Goal: Obtain resource: Obtain resource

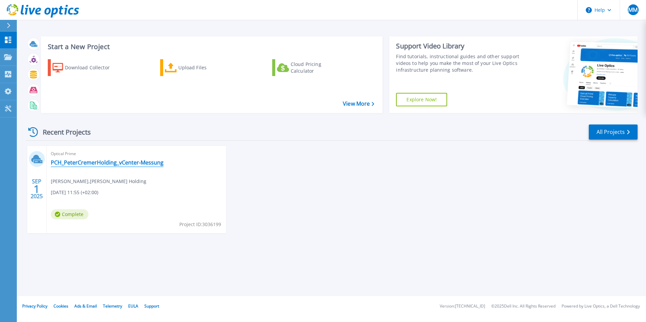
click at [85, 161] on link "PCH_PeterCremerHolding_vCenter-Messung" at bounding box center [107, 162] width 113 height 7
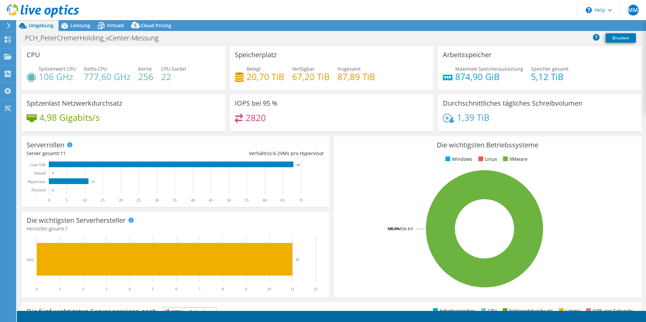
select select "EUFrankfurt"
select select "EUR"
click at [74, 24] on span "Leistung" at bounding box center [80, 25] width 20 height 6
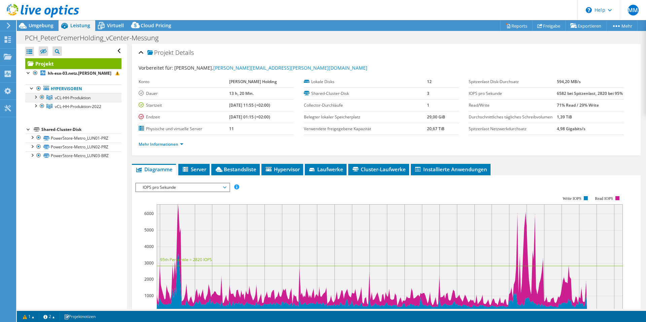
click at [34, 97] on div at bounding box center [35, 96] width 7 height 7
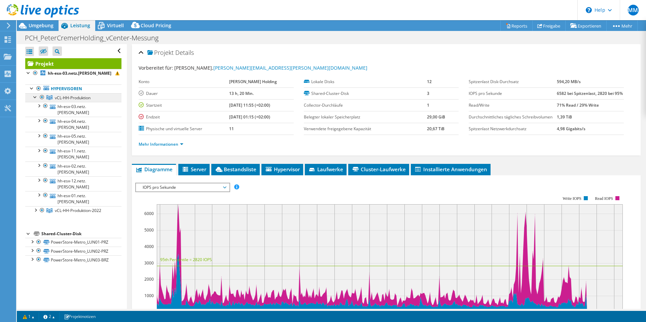
click at [62, 98] on span "vCL-HH-Produktion" at bounding box center [73, 98] width 36 height 6
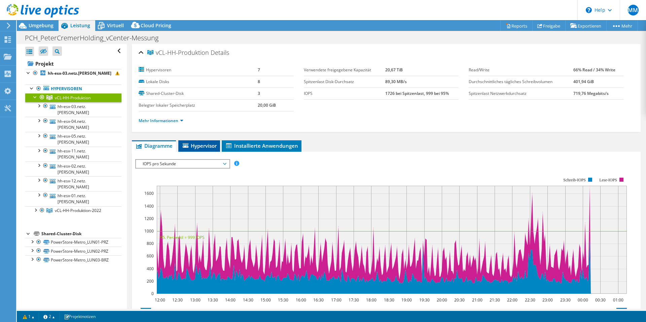
click at [215, 147] on span "Hypervisor" at bounding box center [199, 145] width 35 height 7
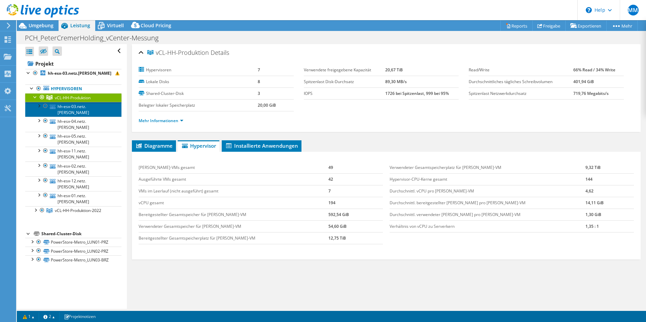
click at [63, 107] on link "hh-esx-03.netz.[PERSON_NAME]" at bounding box center [73, 109] width 96 height 15
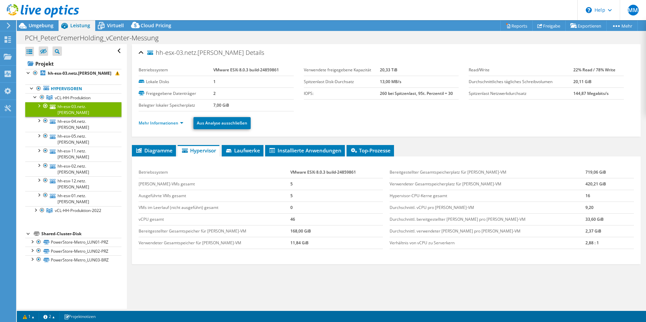
click at [40, 105] on div at bounding box center [38, 105] width 7 height 7
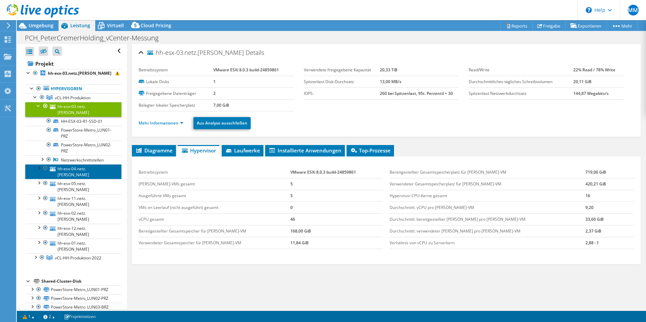
click at [61, 164] on link "hh-esx-04.netz.[PERSON_NAME]" at bounding box center [73, 171] width 96 height 15
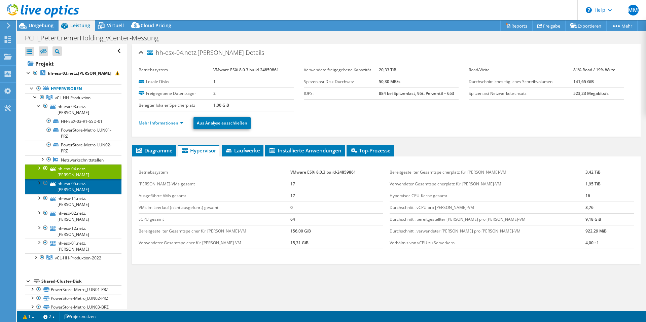
click at [56, 179] on link "hh-esx-05.netz.[PERSON_NAME]" at bounding box center [73, 186] width 96 height 15
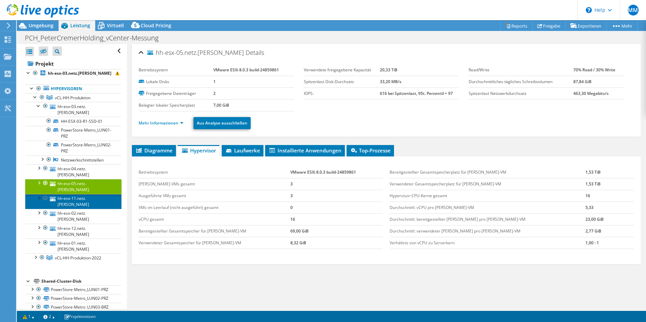
click at [68, 194] on link "hh-esx-11.netz.[PERSON_NAME]" at bounding box center [73, 201] width 96 height 15
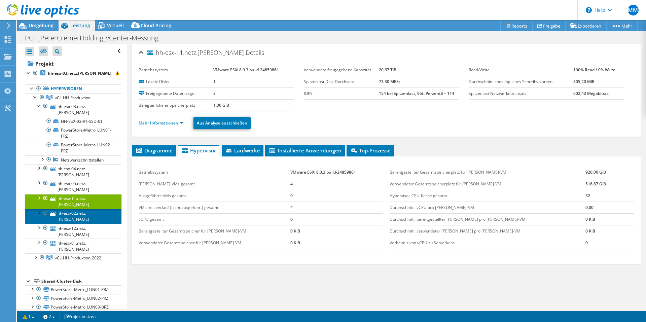
click at [68, 209] on link "hh-esx-02.netz.[PERSON_NAME]" at bounding box center [73, 216] width 96 height 15
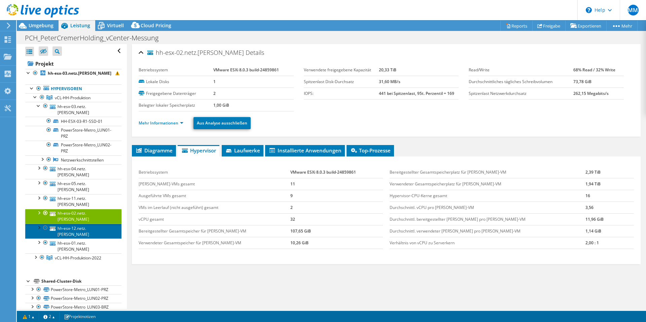
click at [63, 224] on link "hh-esx-12.netz.[PERSON_NAME]" at bounding box center [73, 231] width 96 height 15
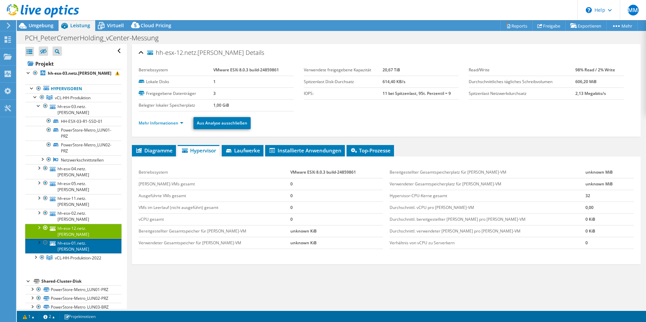
click at [60, 238] on link "hh-esx-01.netz.[PERSON_NAME]" at bounding box center [73, 245] width 96 height 15
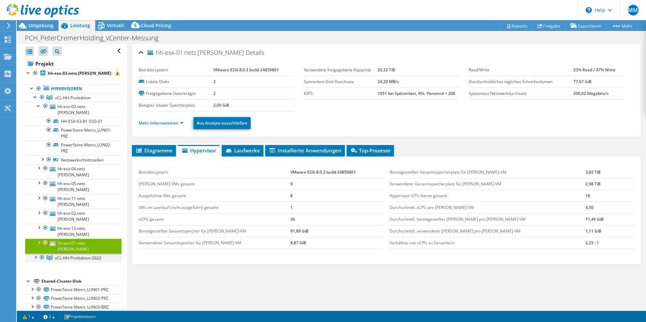
click at [38, 253] on div at bounding box center [35, 256] width 7 height 7
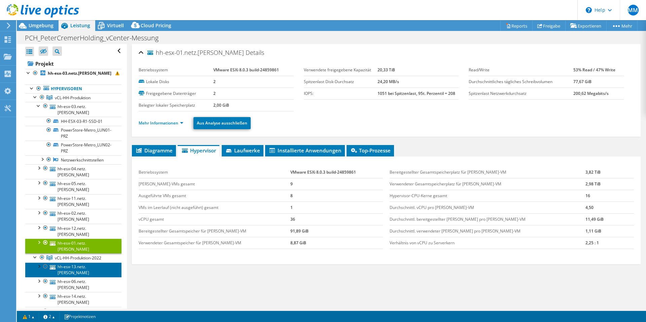
click at [74, 262] on link "hh-esx-13.netz.[PERSON_NAME]" at bounding box center [73, 269] width 96 height 15
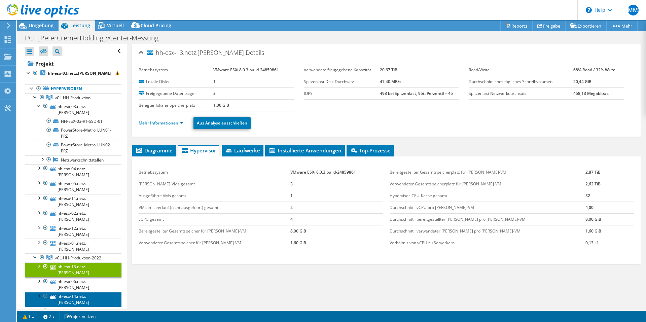
click at [74, 292] on link "hh-esx-14.netz.[PERSON_NAME]" at bounding box center [73, 299] width 96 height 15
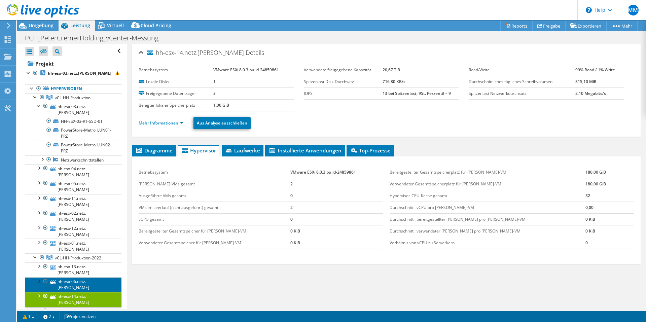
click at [77, 277] on link "hh-esx-06.netz.[PERSON_NAME]" at bounding box center [73, 284] width 96 height 15
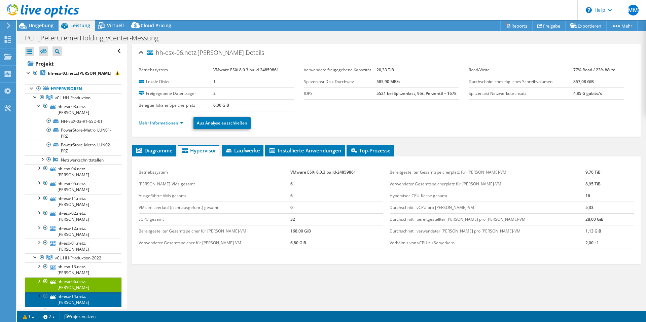
click at [65, 292] on link "hh-esx-14.netz.[PERSON_NAME]" at bounding box center [73, 299] width 96 height 15
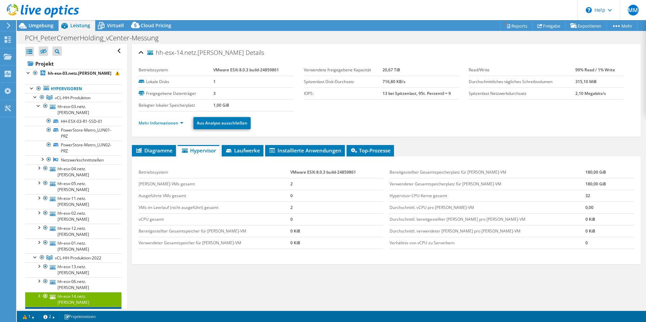
click at [60, 307] on link "hh-esx-07.netz.[PERSON_NAME]" at bounding box center [73, 314] width 96 height 15
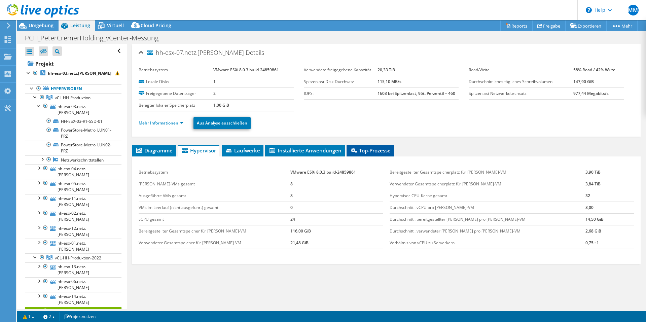
click at [372, 150] on span "Top-Prozesse" at bounding box center [370, 150] width 41 height 7
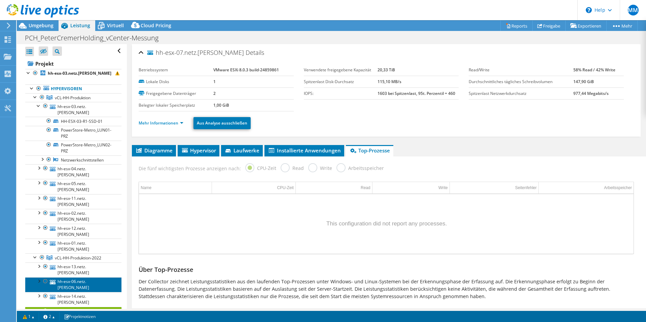
click at [74, 277] on link "hh-esx-06.netz.[PERSON_NAME]" at bounding box center [73, 284] width 96 height 15
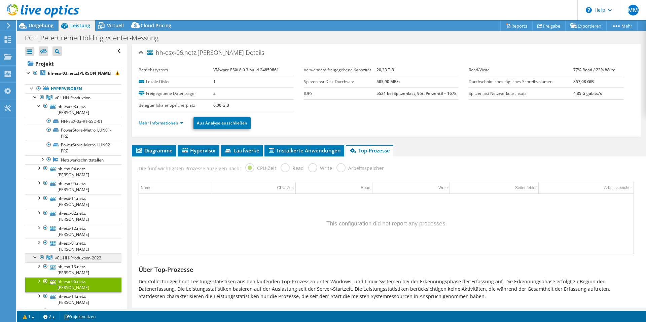
click at [76, 255] on span "vCL-HH-Produktion-2022" at bounding box center [78, 258] width 46 height 6
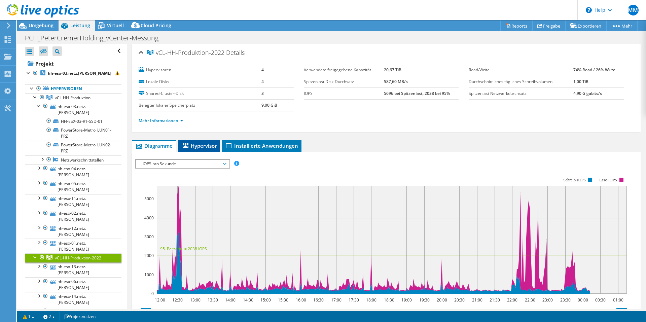
click at [201, 145] on span "Hypervisor" at bounding box center [199, 145] width 35 height 7
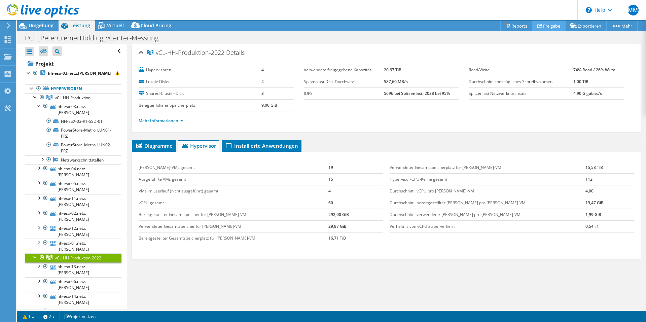
click at [540, 27] on link "Freigabe" at bounding box center [548, 26] width 33 height 10
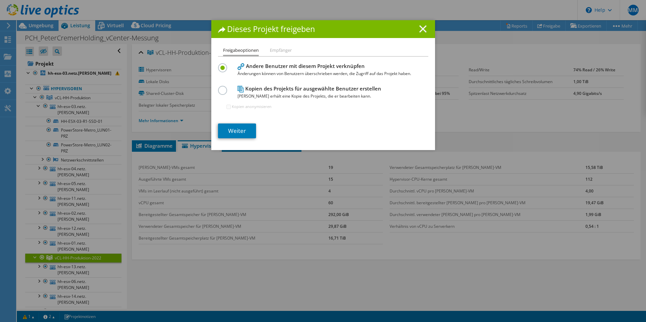
click at [419, 29] on icon at bounding box center [422, 28] width 7 height 7
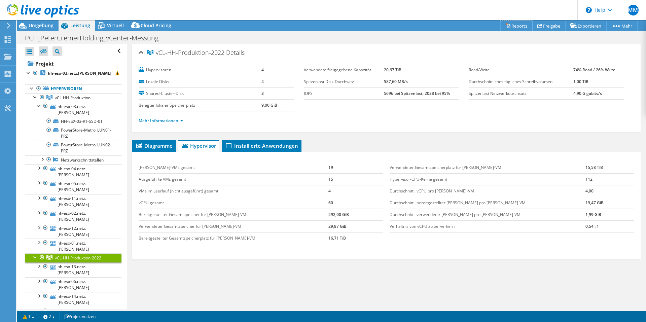
click at [511, 25] on link "Reports" at bounding box center [516, 26] width 32 height 10
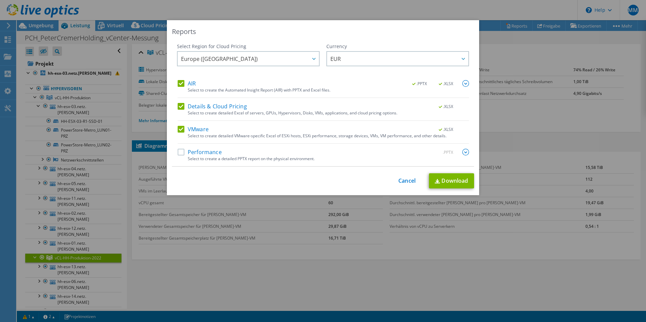
click at [179, 152] on label "Performance" at bounding box center [200, 152] width 44 height 7
click at [0, 0] on input "Performance" at bounding box center [0, 0] width 0 height 0
click at [461, 183] on link "Download" at bounding box center [451, 180] width 45 height 15
click at [406, 180] on link "Cancel" at bounding box center [406, 181] width 17 height 6
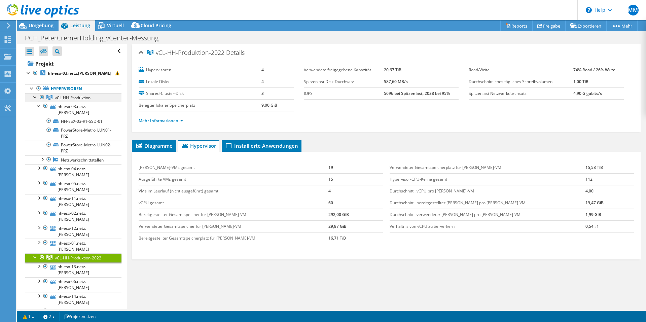
click at [69, 96] on span "vCL-HH-Produktion" at bounding box center [73, 98] width 36 height 6
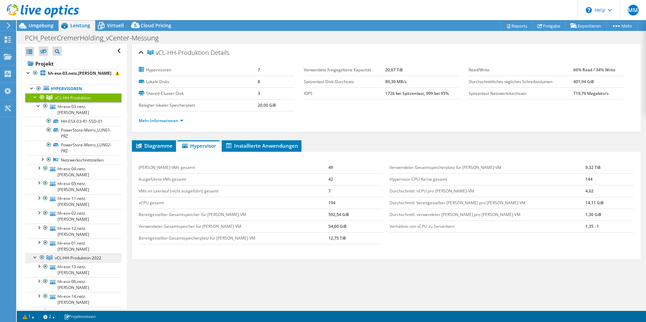
click at [60, 255] on span "vCL-HH-Produktion-2022" at bounding box center [78, 258] width 46 height 6
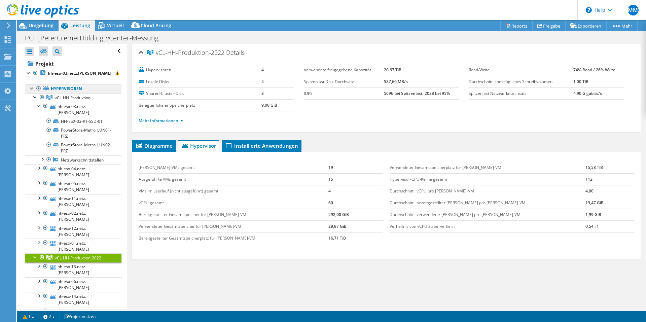
click at [68, 89] on link "Hypervisoren" at bounding box center [73, 88] width 96 height 9
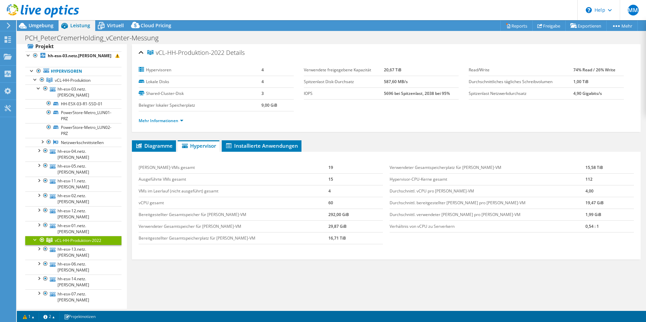
scroll to position [22, 0]
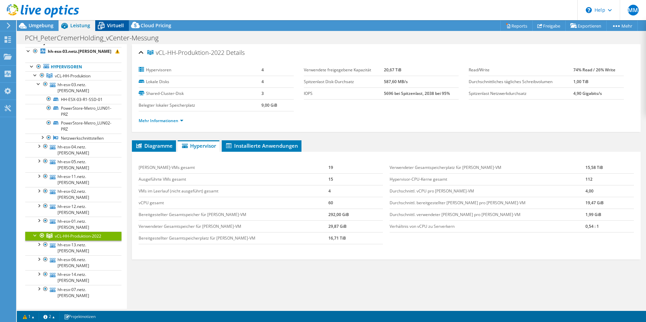
click at [107, 26] on span "Virtuell" at bounding box center [115, 25] width 17 height 6
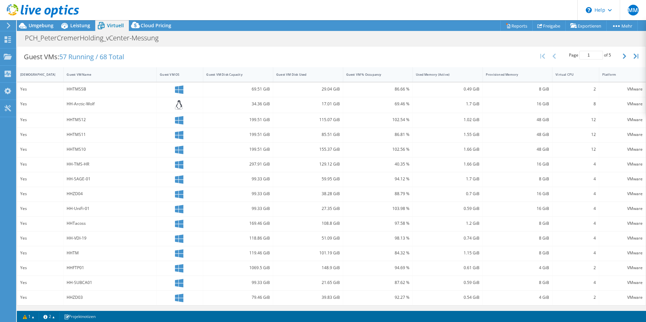
scroll to position [0, 0]
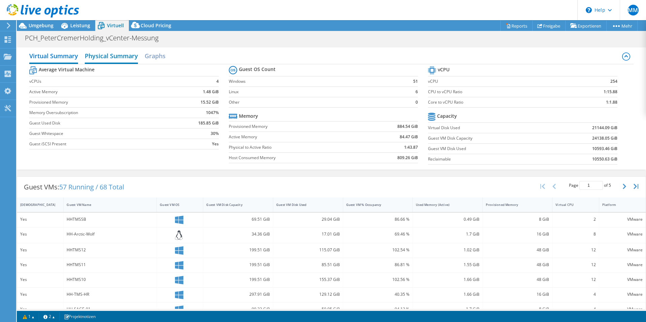
click at [103, 55] on h2 "Physical Summary" at bounding box center [111, 56] width 53 height 15
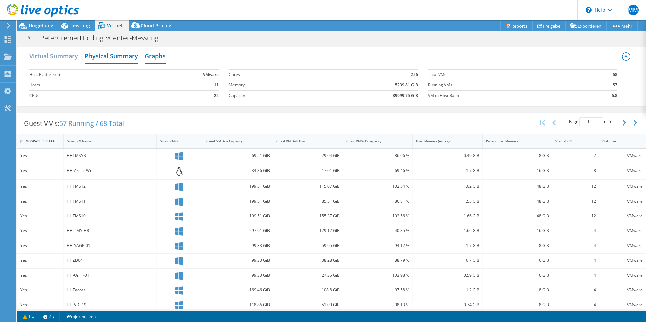
click at [161, 57] on h2 "Graphs" at bounding box center [155, 56] width 21 height 15
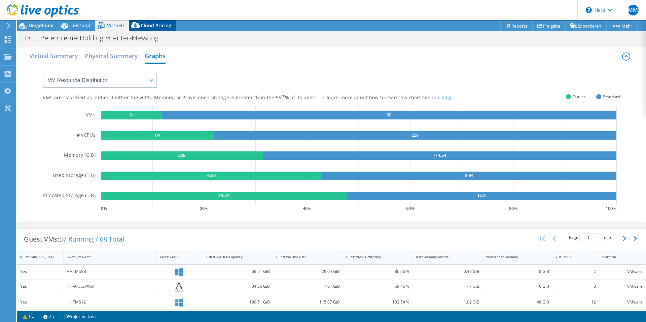
click at [146, 26] on span "Cloud Pricing" at bounding box center [156, 25] width 31 height 6
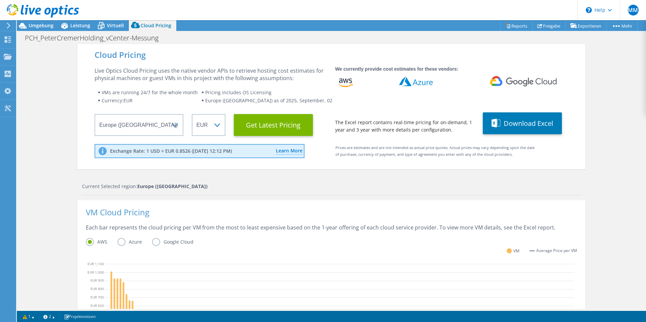
click at [118, 244] on label "Azure" at bounding box center [134, 242] width 35 height 8
click at [0, 0] on input "Azure" at bounding box center [0, 0] width 0 height 0
click at [245, 229] on div "Each bar represents the cloud pricing per VM from the most to least expensive b…" at bounding box center [331, 231] width 491 height 14
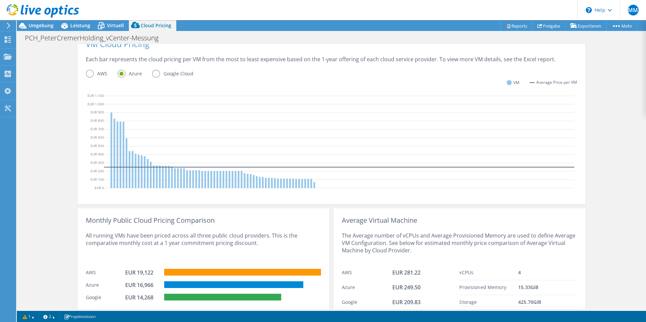
scroll to position [193, 0]
